Goal: Transaction & Acquisition: Register for event/course

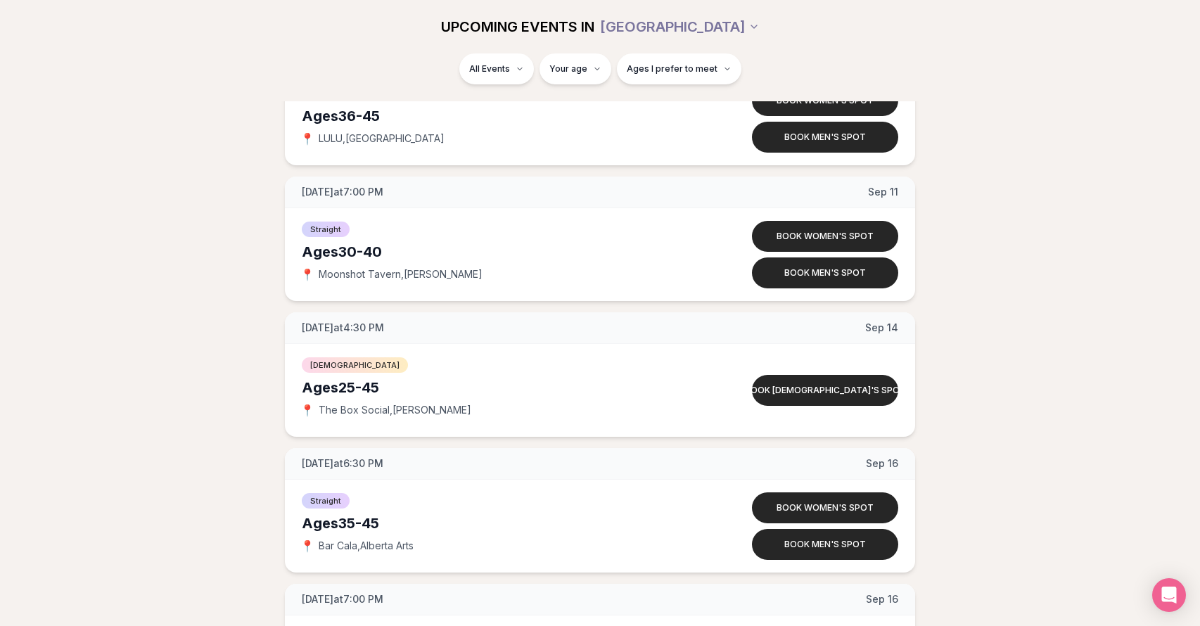
scroll to position [4056, 0]
click at [854, 387] on button "Book [DEMOGRAPHIC_DATA]'s spot" at bounding box center [825, 389] width 146 height 31
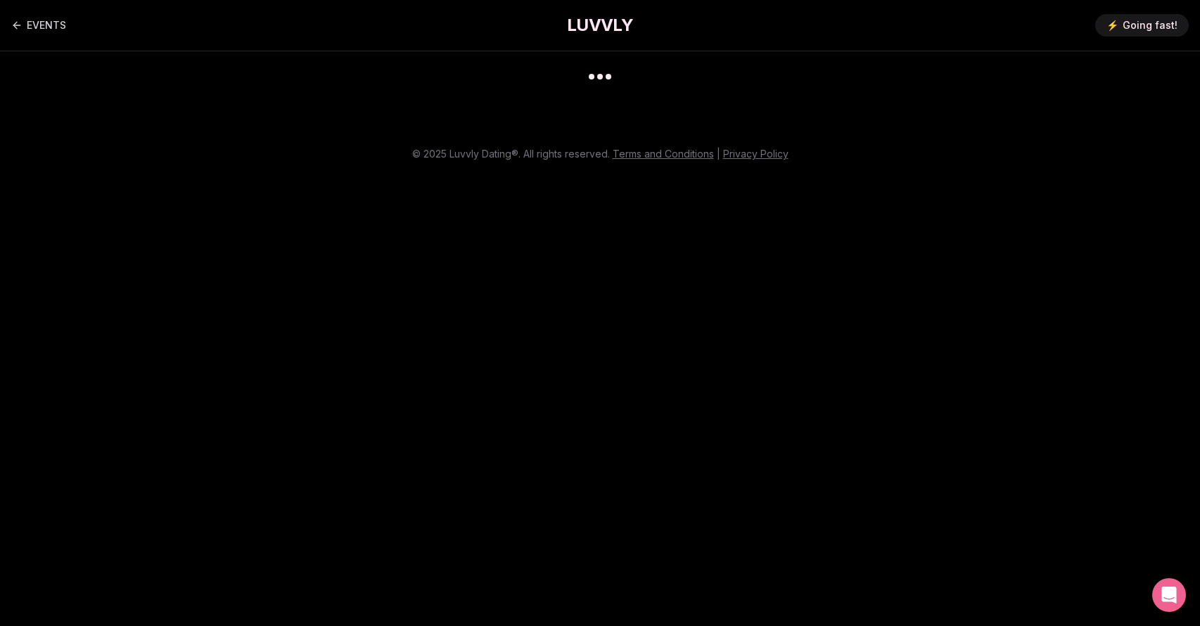
scroll to position [11, 0]
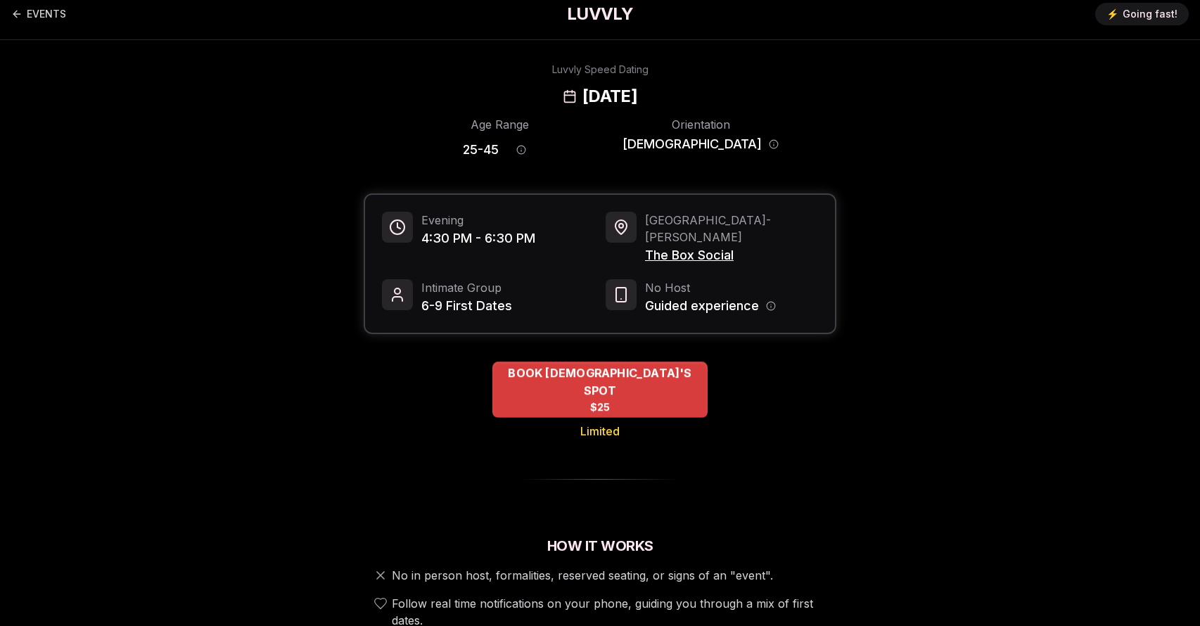
click at [658, 364] on span "BOOK [DEMOGRAPHIC_DATA]'S SPOT" at bounding box center [600, 381] width 215 height 34
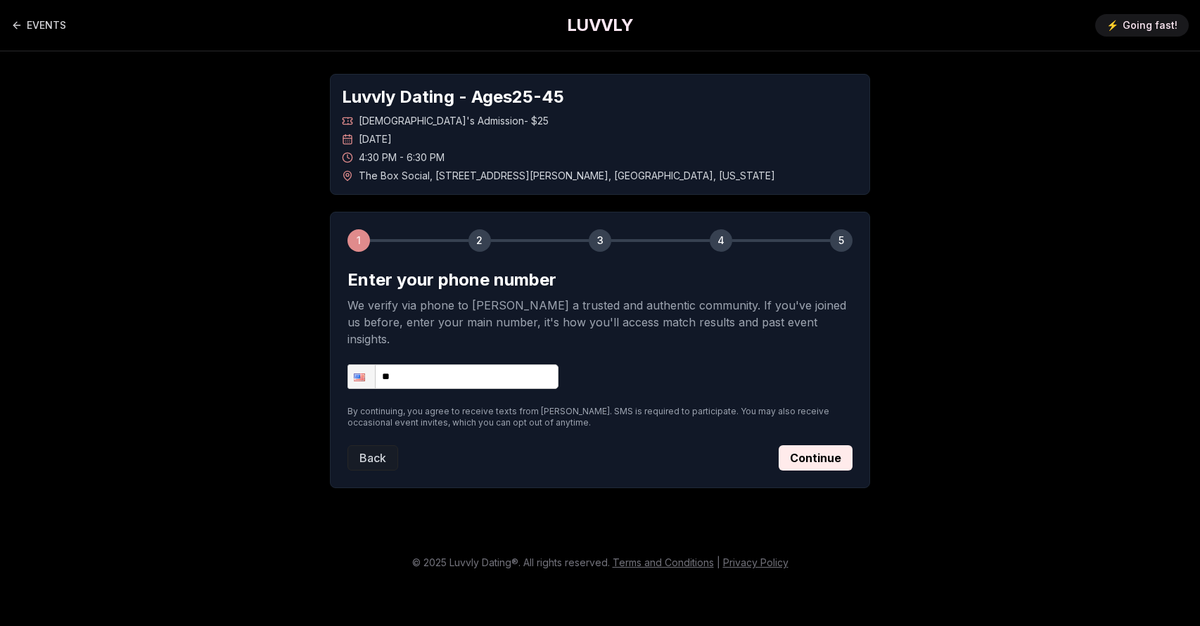
click at [462, 364] on input "**" at bounding box center [453, 376] width 211 height 25
type input "**********"
click at [811, 445] on button "Continue" at bounding box center [816, 457] width 74 height 25
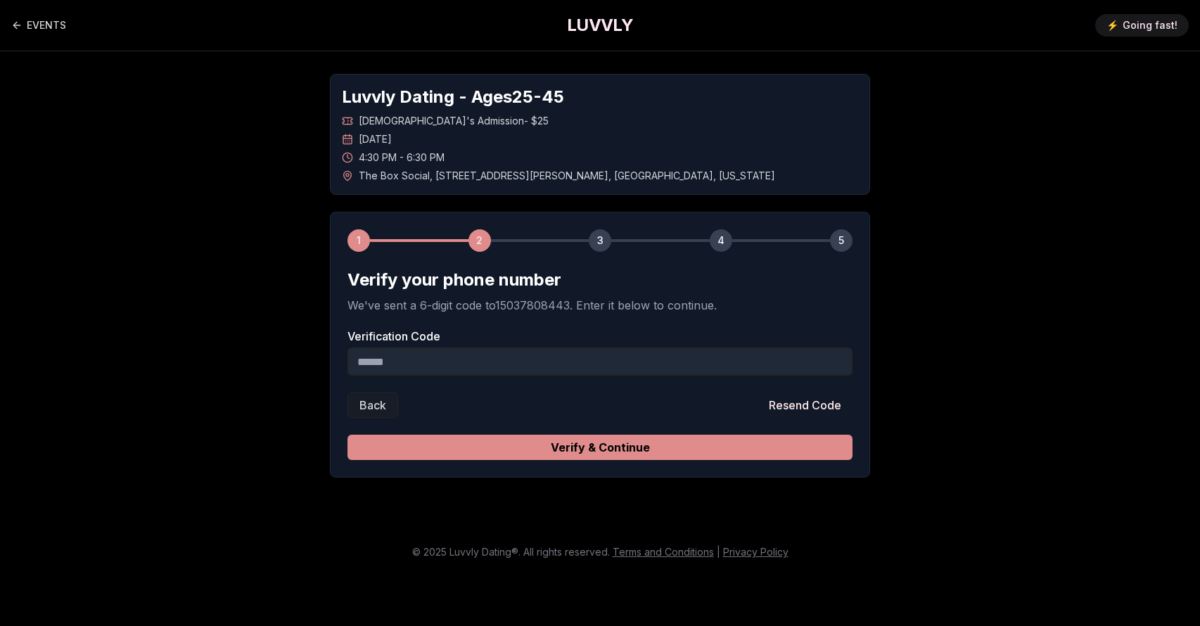
click at [645, 438] on button "Verify & Continue" at bounding box center [600, 447] width 505 height 25
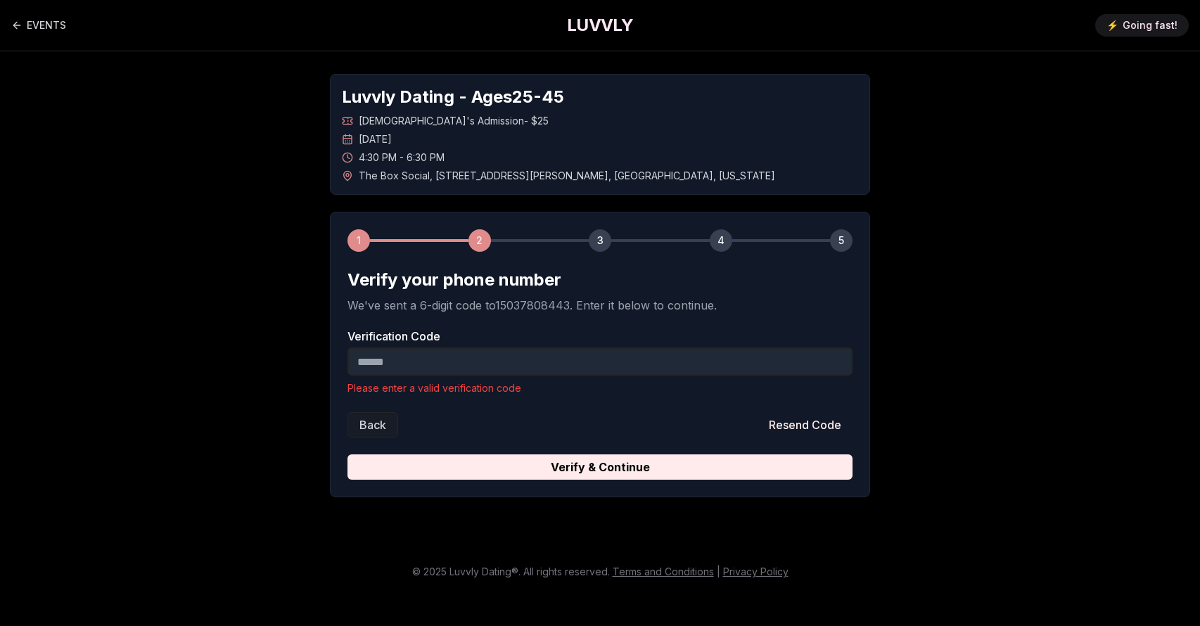
click at [544, 348] on input "Verification Code" at bounding box center [600, 362] width 505 height 28
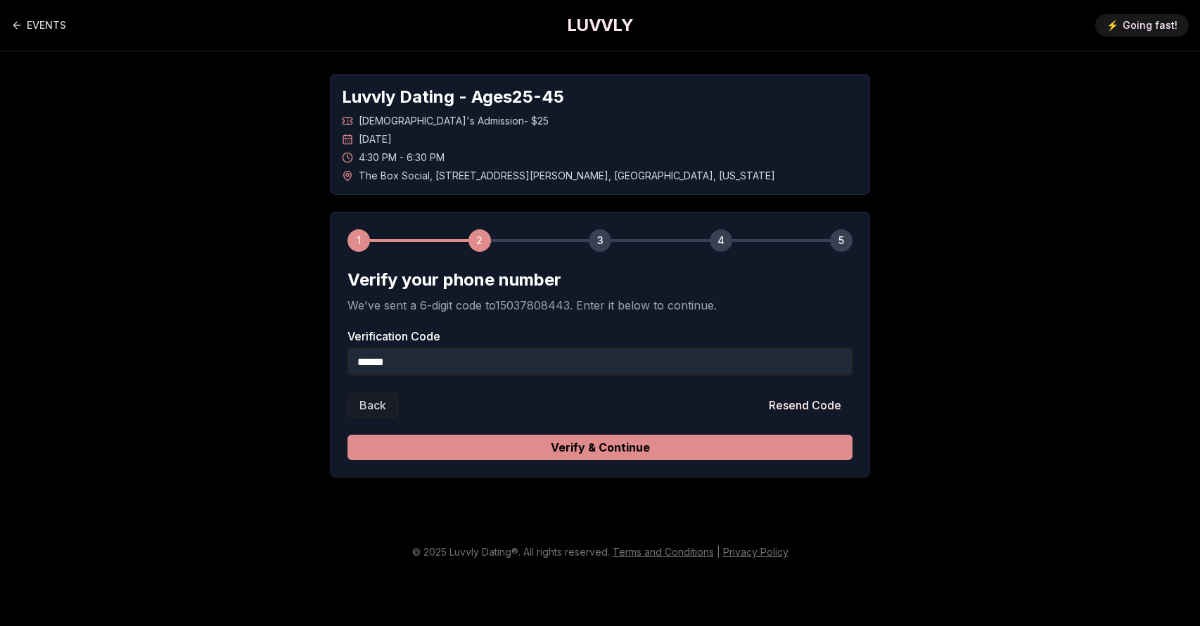
type input "******"
click at [746, 435] on button "Verify & Continue" at bounding box center [600, 447] width 505 height 25
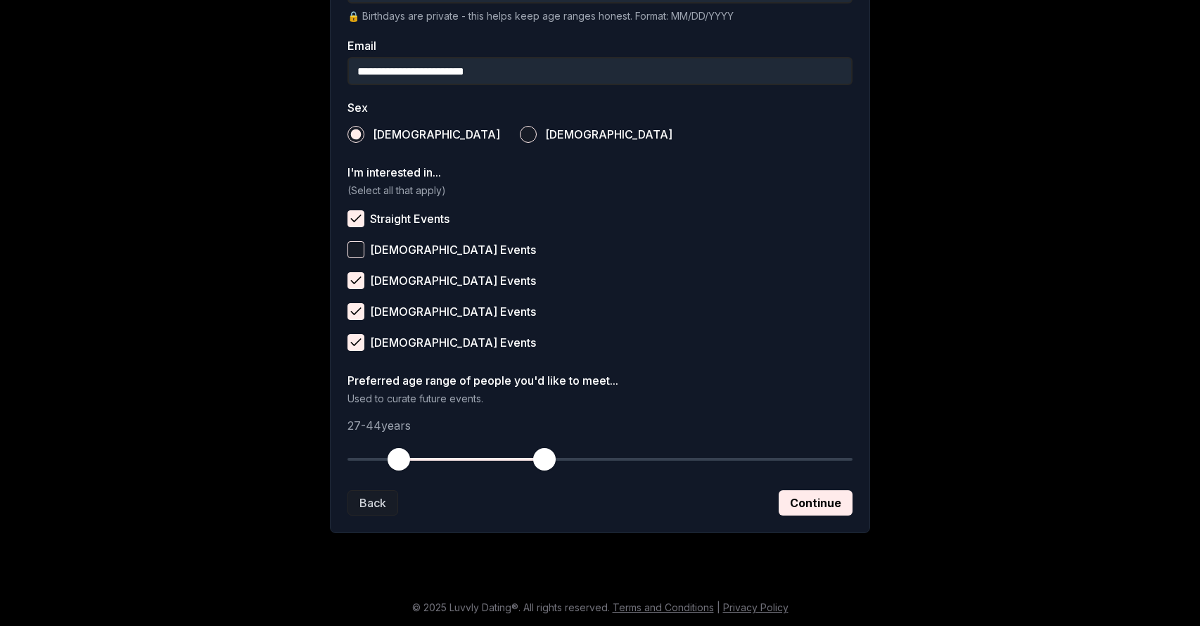
scroll to position [434, 0]
click at [827, 500] on button "Continue" at bounding box center [816, 502] width 74 height 25
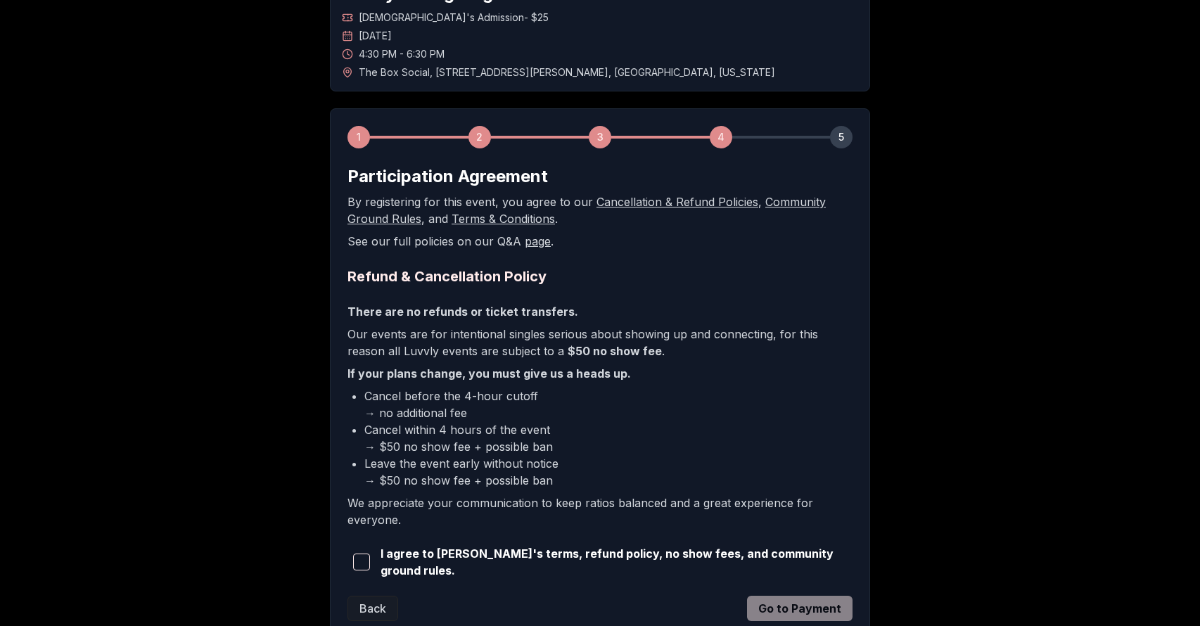
scroll to position [104, 0]
click at [794, 205] on link "Community Ground Rules" at bounding box center [587, 209] width 478 height 31
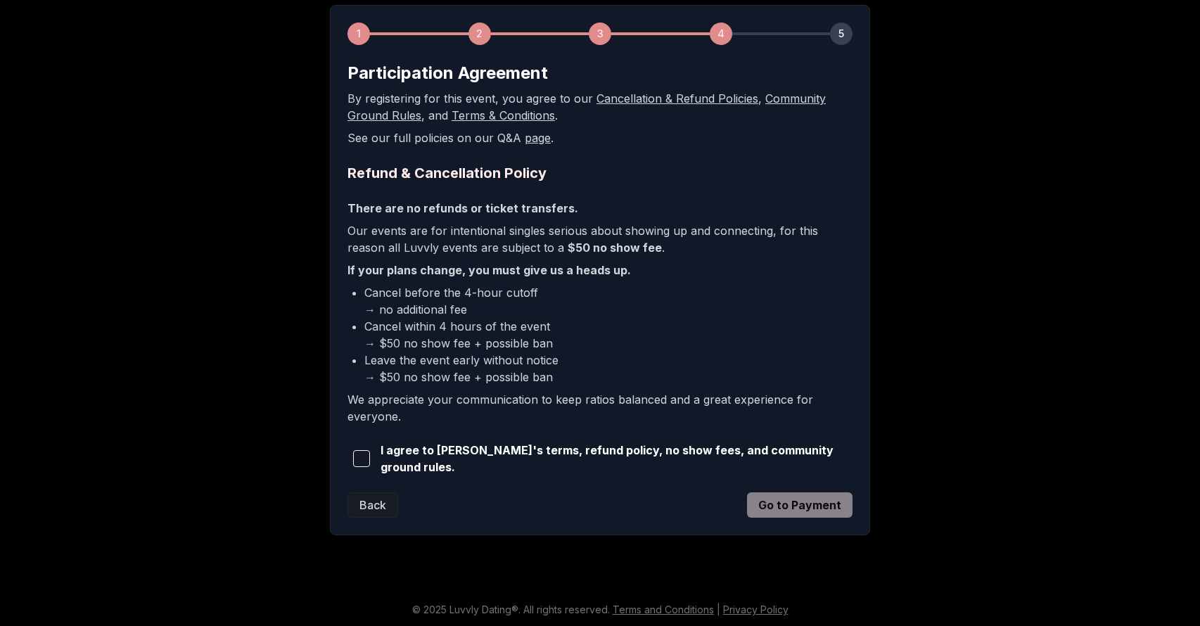
scroll to position [206, 0]
click at [369, 452] on span "button" at bounding box center [361, 459] width 17 height 17
click at [786, 520] on div "1 2 3 4 5 Participation Agreement By registering for this event, you agree to o…" at bounding box center [600, 271] width 540 height 531
click at [788, 506] on button "Go to Payment" at bounding box center [800, 505] width 106 height 25
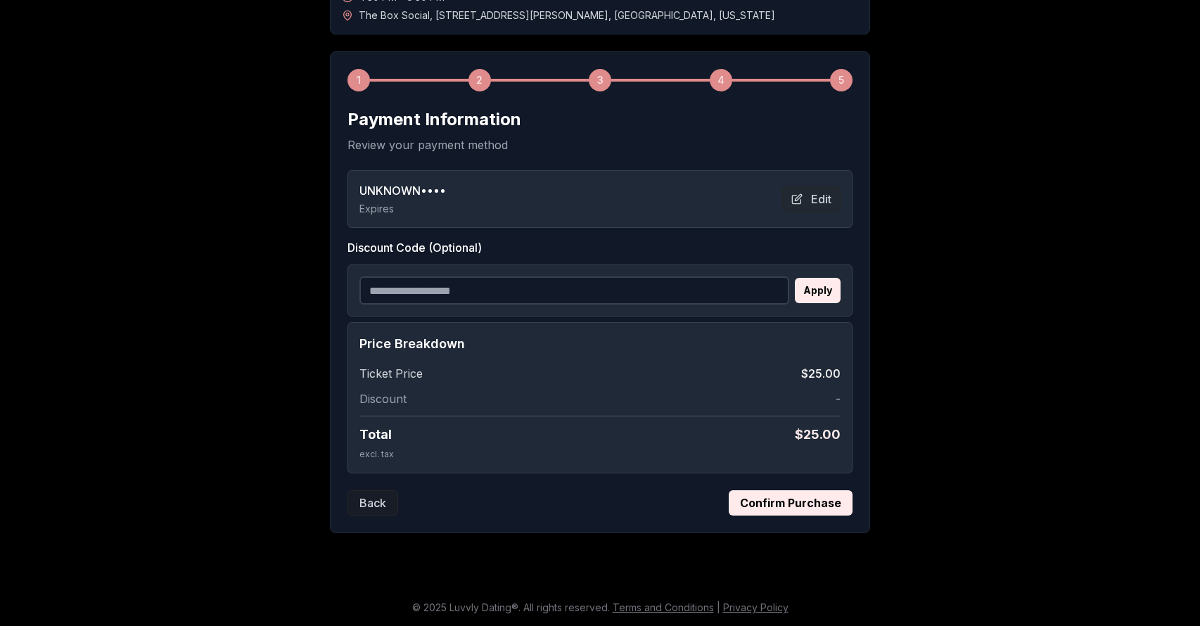
scroll to position [160, 0]
click at [788, 506] on button "Confirm Purchase" at bounding box center [791, 502] width 124 height 25
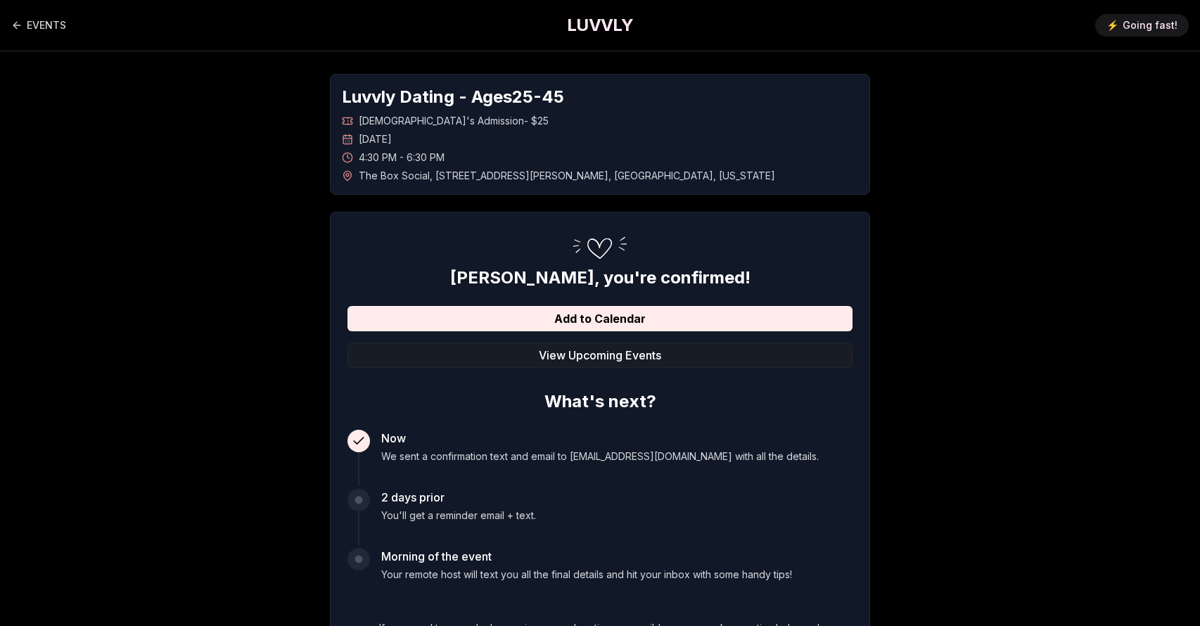
scroll to position [0, 0]
